Goal: Task Accomplishment & Management: Use online tool/utility

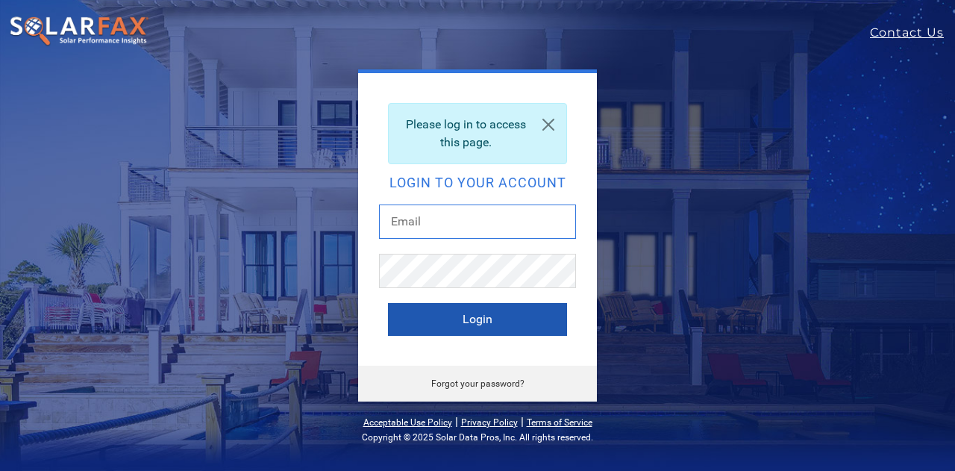
type input "[EMAIL_ADDRESS][DOMAIN_NAME]"
click at [507, 324] on button "Login" at bounding box center [477, 319] width 179 height 33
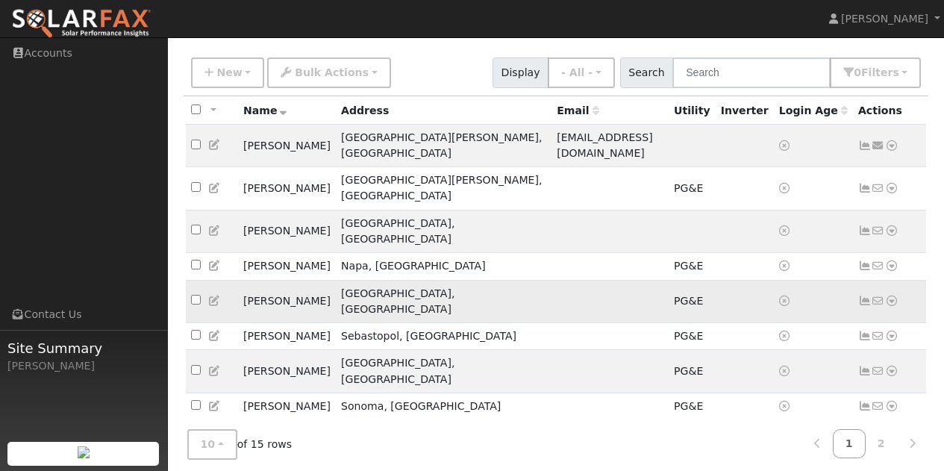
scroll to position [106, 0]
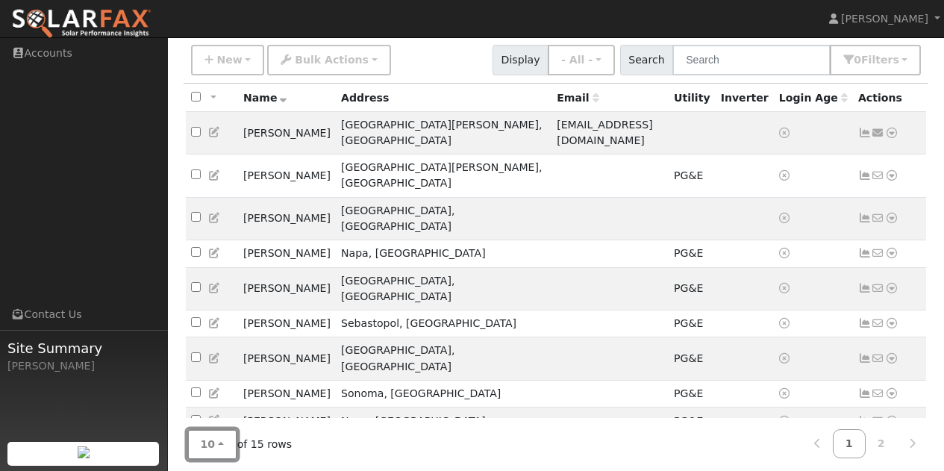
click at [210, 438] on span "10" at bounding box center [208, 444] width 15 height 12
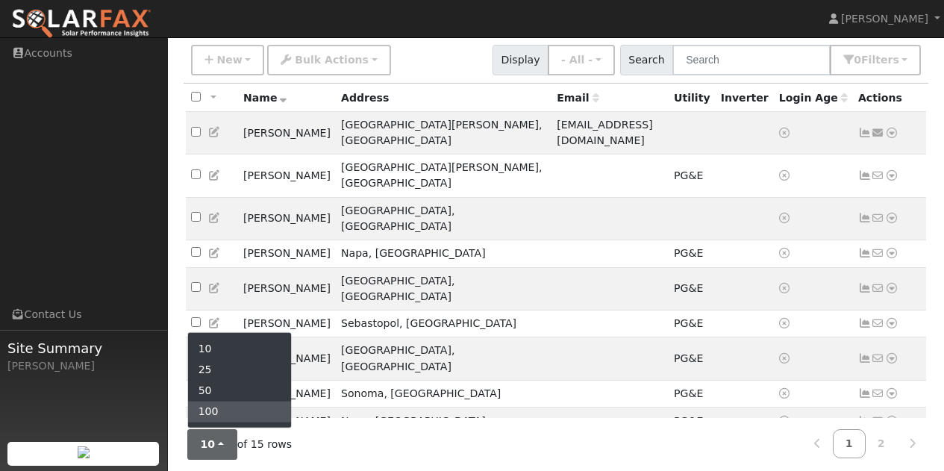
click at [221, 409] on link "100" at bounding box center [240, 412] width 104 height 21
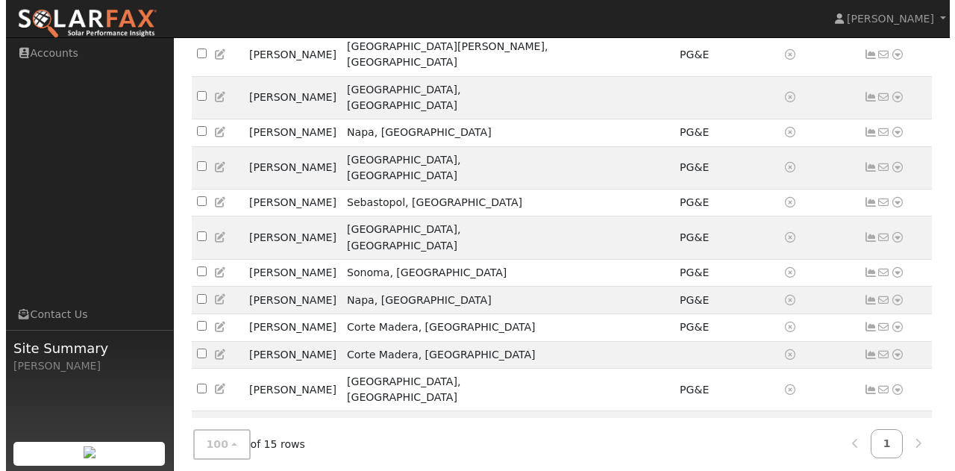
scroll to position [248, 0]
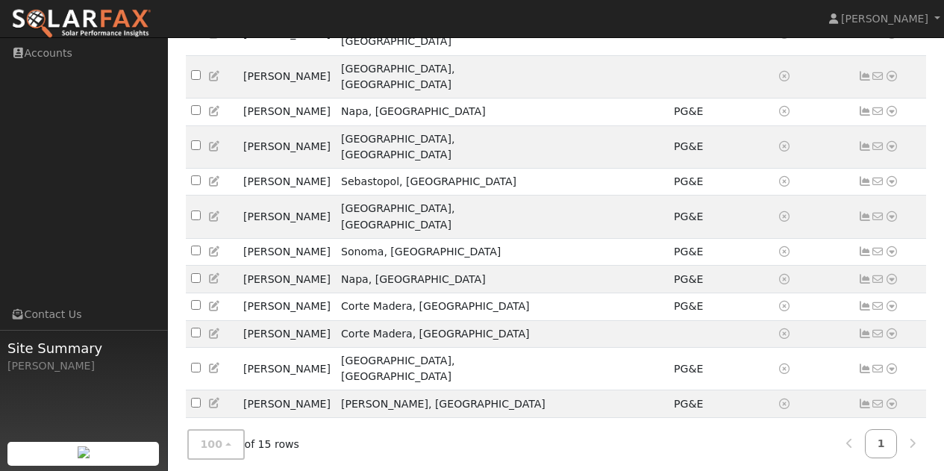
click at [890, 453] on icon at bounding box center [891, 458] width 13 height 10
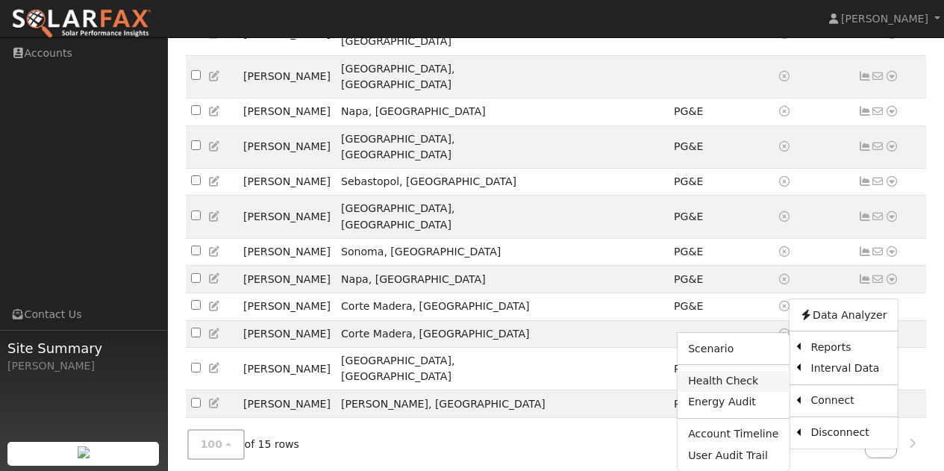
click at [725, 371] on link "Health Check" at bounding box center [733, 381] width 111 height 21
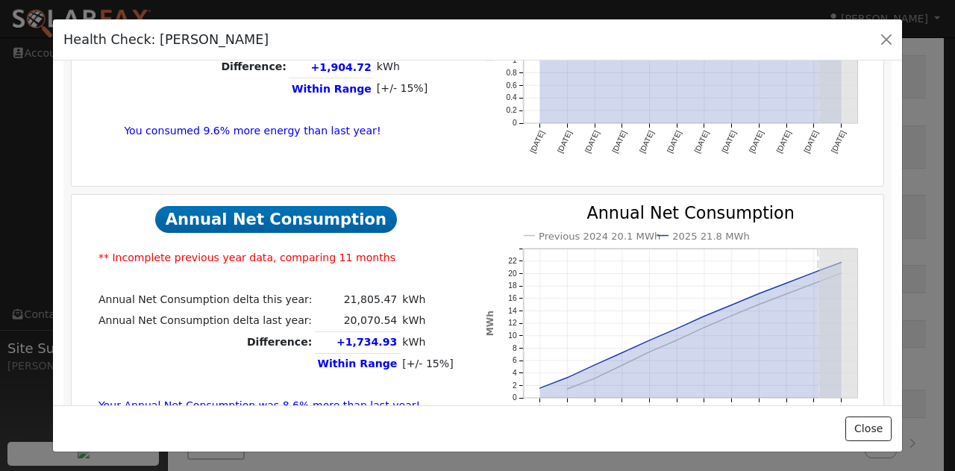
scroll to position [753, 0]
